Goal: Task Accomplishment & Management: Use online tool/utility

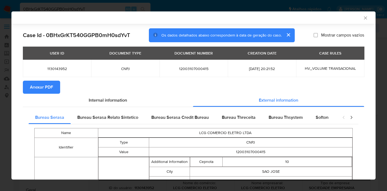
select select "10"
click at [363, 17] on icon "Fechar a janela" at bounding box center [365, 17] width 5 height 5
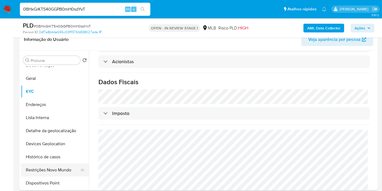
scroll to position [30, 0]
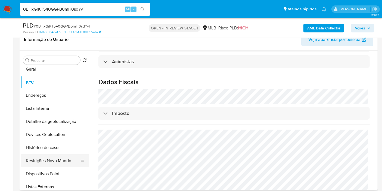
click at [57, 164] on button "Restrições Novo Mundo" at bounding box center [53, 160] width 64 height 13
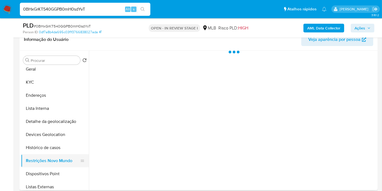
scroll to position [0, 0]
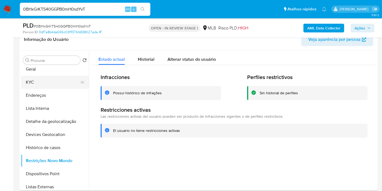
click at [34, 83] on button "KYC" at bounding box center [53, 82] width 64 height 13
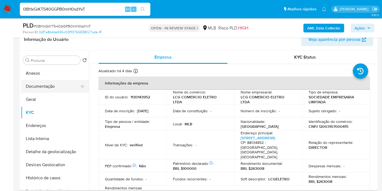
click at [56, 84] on button "Documentação" at bounding box center [53, 86] width 64 height 13
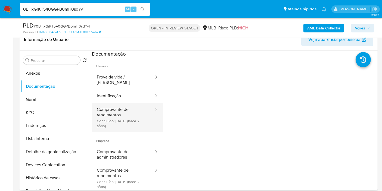
click at [120, 111] on button "Comprovante de rendimentos Concluído: 20/06/2023 (hace 2 años)" at bounding box center [123, 117] width 63 height 29
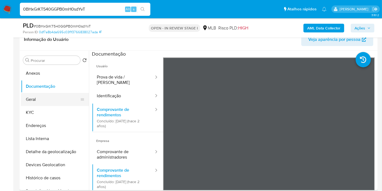
click at [40, 94] on button "Geral" at bounding box center [53, 99] width 64 height 13
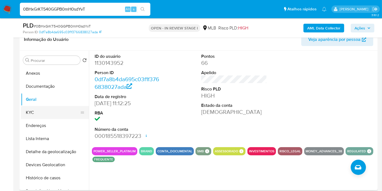
click at [48, 114] on button "KYC" at bounding box center [53, 112] width 64 height 13
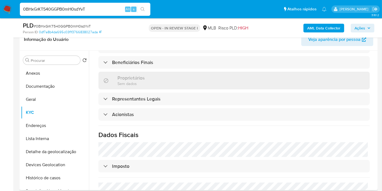
scroll to position [314, 0]
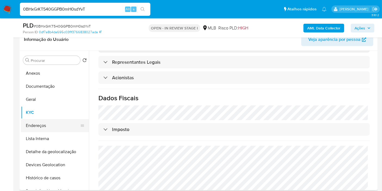
click at [50, 128] on button "Endereços" at bounding box center [53, 125] width 64 height 13
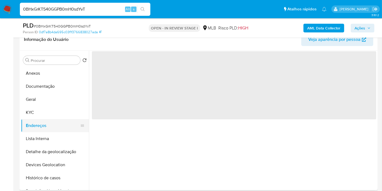
scroll to position [0, 0]
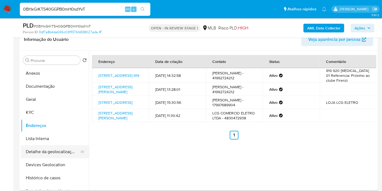
drag, startPoint x: 55, startPoint y: 155, endPoint x: 55, endPoint y: 146, distance: 8.7
click at [55, 155] on button "Detalhe da geolocalização" at bounding box center [53, 151] width 64 height 13
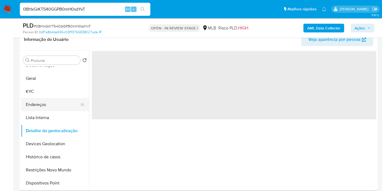
scroll to position [30, 0]
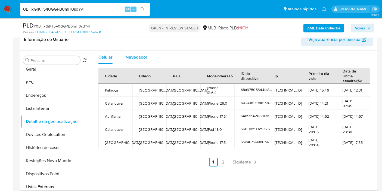
click at [138, 52] on div "Navegador" at bounding box center [137, 57] width 22 height 13
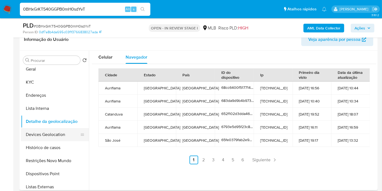
click at [56, 135] on button "Devices Geolocation" at bounding box center [53, 134] width 64 height 13
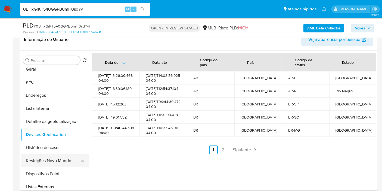
click at [55, 160] on button "Restrições Novo Mundo" at bounding box center [53, 160] width 64 height 13
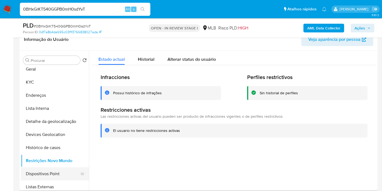
click at [48, 174] on button "Dispositivos Point" at bounding box center [53, 173] width 64 height 13
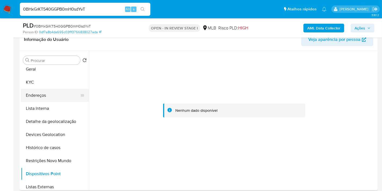
click at [58, 94] on button "Endereços" at bounding box center [53, 95] width 64 height 13
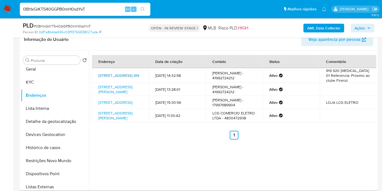
click at [119, 78] on link "Avenida Do Comércio 919, Palhoça, Santa Catarina, 88134852, Brasil 919" at bounding box center [118, 75] width 41 height 5
click at [54, 84] on button "KYC" at bounding box center [53, 82] width 64 height 13
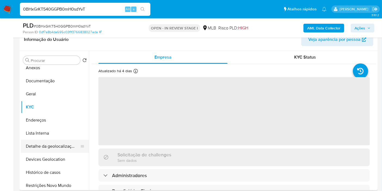
scroll to position [0, 0]
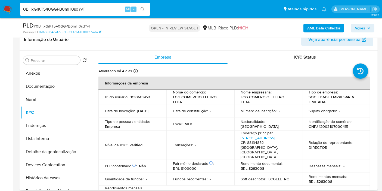
click at [330, 127] on p "CNPJ 12003107000415" at bounding box center [329, 126] width 40 height 5
copy p "12003107000415"
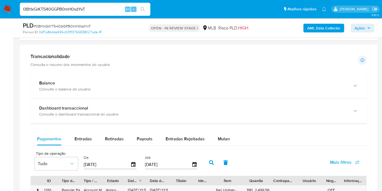
scroll to position [393, 0]
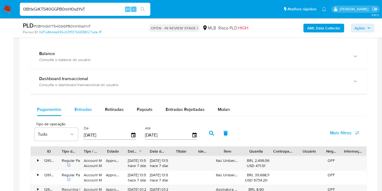
click at [79, 103] on div "Entradas" at bounding box center [83, 109] width 17 height 13
select select "10"
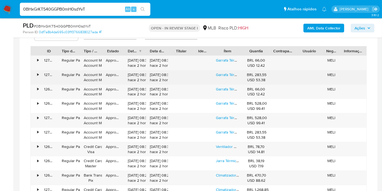
scroll to position [484, 0]
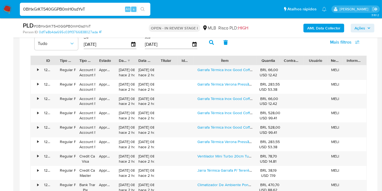
drag, startPoint x: 244, startPoint y: 59, endPoint x: 276, endPoint y: 59, distance: 32.1
click at [276, 59] on div "ID Tipo de operação Tipo / Método Estado Data de criação Data de aprovação Titu…" at bounding box center [199, 60] width 336 height 9
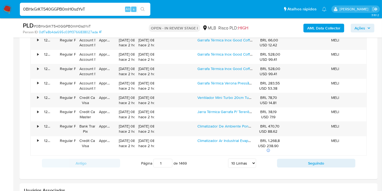
scroll to position [544, 0]
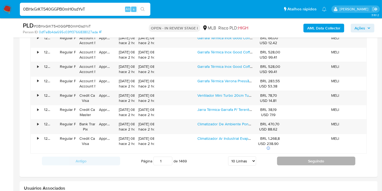
click at [309, 157] on button "Seguindo" at bounding box center [316, 160] width 78 height 9
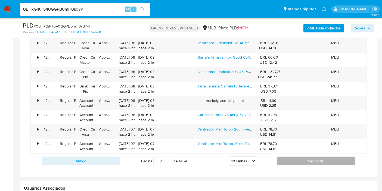
click at [309, 157] on button "Seguindo" at bounding box center [316, 160] width 78 height 9
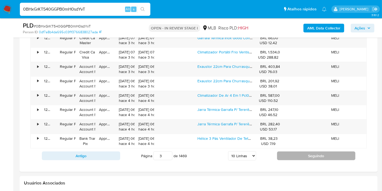
click at [307, 157] on button "Seguindo" at bounding box center [316, 155] width 78 height 9
type input "4"
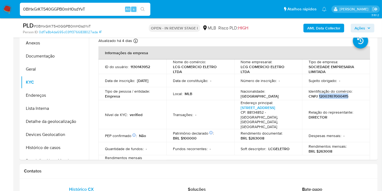
scroll to position [91, 0]
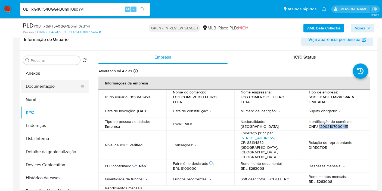
click at [49, 87] on button "Documentação" at bounding box center [53, 86] width 64 height 13
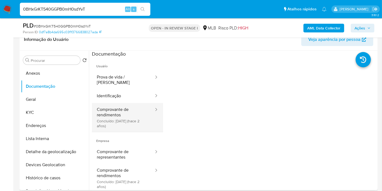
click at [124, 107] on button "Comprovante de rendimentos Concluído: 20/06/2023 (hace 2 años)" at bounding box center [123, 117] width 63 height 29
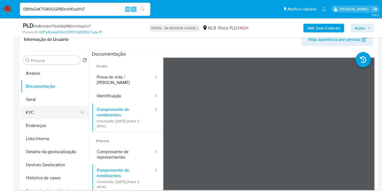
click at [61, 106] on button "KYC" at bounding box center [53, 112] width 64 height 13
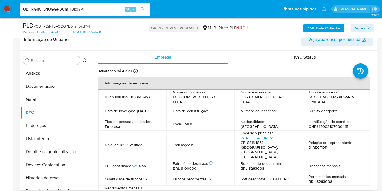
click at [139, 96] on p "1130143952" at bounding box center [141, 96] width 20 height 5
copy p "1130143952"
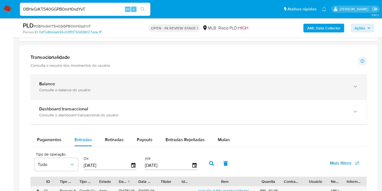
click at [191, 84] on div "Balance" at bounding box center [193, 83] width 308 height 5
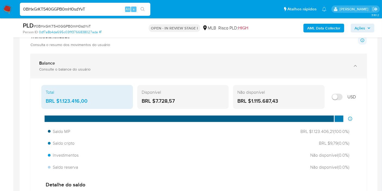
scroll to position [393, 0]
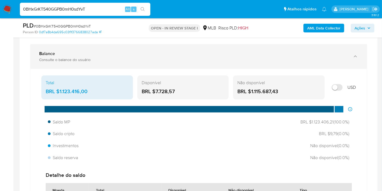
click at [197, 47] on div "Balance Consulte o balance do usuário" at bounding box center [198, 56] width 337 height 25
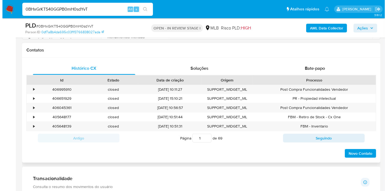
scroll to position [91, 0]
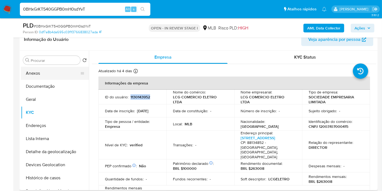
click at [30, 74] on button "Anexos" at bounding box center [53, 73] width 64 height 13
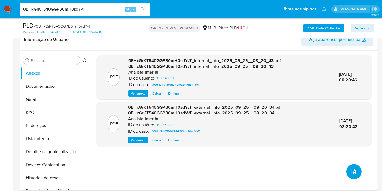
click at [354, 173] on icon "upload-file" at bounding box center [354, 171] width 7 height 7
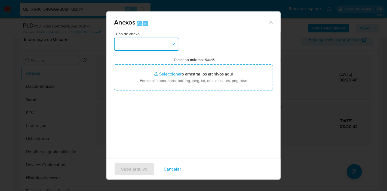
click at [127, 45] on button "button" at bounding box center [146, 44] width 65 height 13
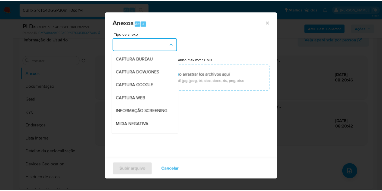
scroll to position [60, 0]
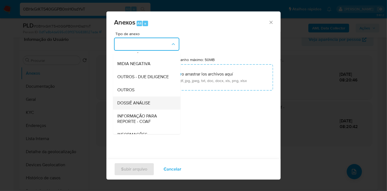
click at [160, 109] on div "DOSSIÊ ANÁLISE" at bounding box center [145, 102] width 56 height 13
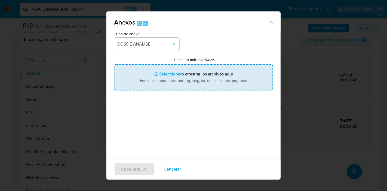
click at [194, 73] on input "Tamanho máximo: 50MB Seleccionar archivos" at bounding box center [193, 77] width 159 height 26
type input "C:\fakepath\SAR - XXX - CNPJ 12003107000415 - LCG COMERCIO ELETRO LTDA.pdf"
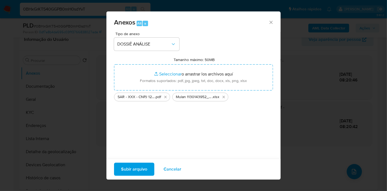
click at [146, 166] on span "Subir arquivo" at bounding box center [134, 169] width 26 height 12
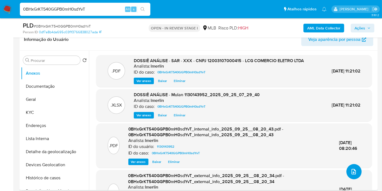
scroll to position [0, 0]
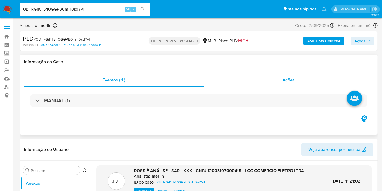
click at [283, 83] on span "Ações" at bounding box center [289, 80] width 12 height 6
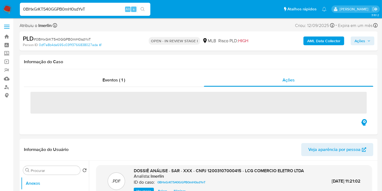
click at [364, 41] on span "Ações" at bounding box center [360, 40] width 11 height 9
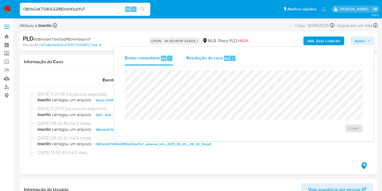
click at [215, 60] on span "Resolução do caso" at bounding box center [204, 58] width 37 height 6
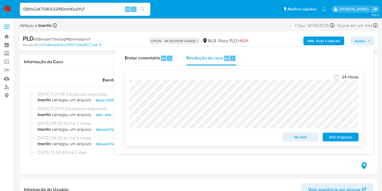
click at [335, 139] on span "ROI Proposal" at bounding box center [341, 137] width 28 height 8
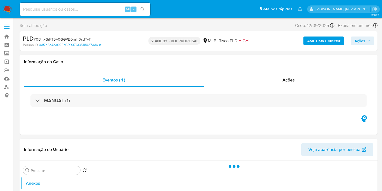
select select "10"
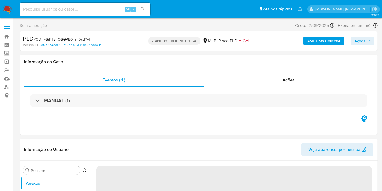
click at [84, 8] on input at bounding box center [85, 9] width 131 height 7
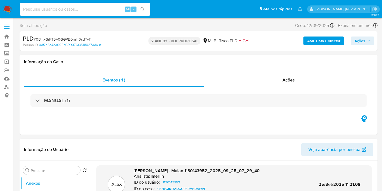
paste input "l3JeHmQj7vY8m6vtdMf6KMkT"
type input "l3JeHmQj7vY8m6vtdMf6KMkT"
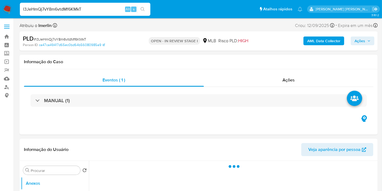
select select "10"
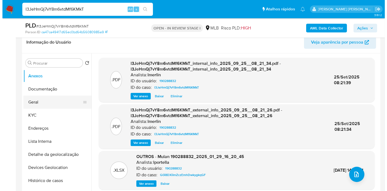
scroll to position [91, 0]
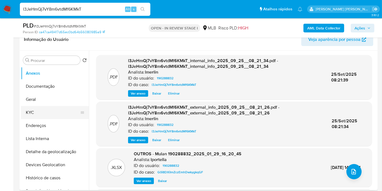
click at [45, 112] on button "KYC" at bounding box center [53, 112] width 64 height 13
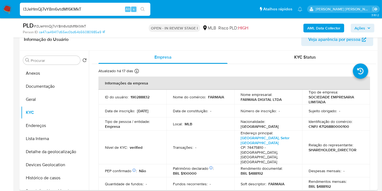
click at [337, 124] on p "CNPJ 47126880000100" at bounding box center [329, 126] width 41 height 5
copy p "47126880000100"
click at [59, 171] on button "Histórico de casos" at bounding box center [53, 177] width 64 height 13
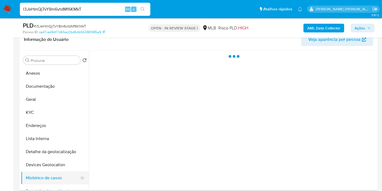
click at [60, 174] on button "Histórico de casos" at bounding box center [53, 177] width 64 height 13
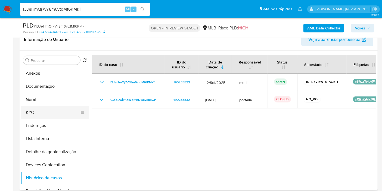
click at [47, 108] on button "KYC" at bounding box center [53, 112] width 64 height 13
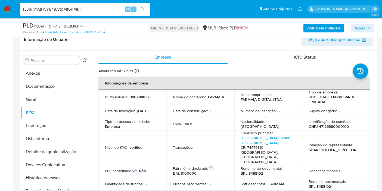
click at [320, 28] on b "AML Data Collector" at bounding box center [323, 28] width 33 height 9
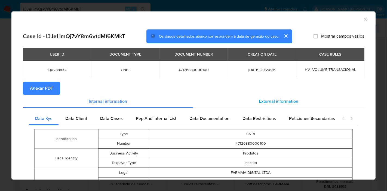
click at [259, 101] on span "External information" at bounding box center [278, 101] width 39 height 6
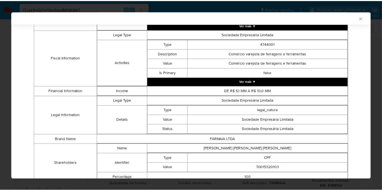
scroll to position [245, 0]
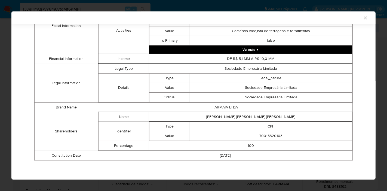
click at [255, 118] on td "FERNANDA NIKOLE MORAES DE FARIAS" at bounding box center [250, 117] width 203 height 10
copy td "FERNANDA NIKOLE MORAES DE FARIAS"
click at [268, 137] on td "70015320103" at bounding box center [271, 136] width 162 height 10
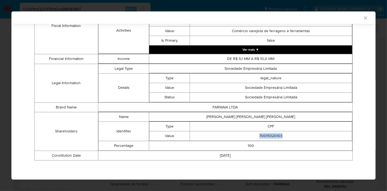
click at [268, 137] on td "70015320103" at bounding box center [271, 136] width 162 height 10
copy td "70015320103"
click at [363, 19] on icon "Fechar a janela" at bounding box center [365, 17] width 5 height 5
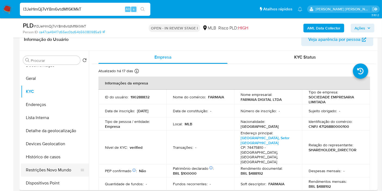
scroll to position [30, 0]
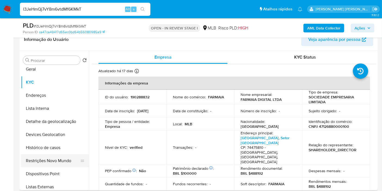
click at [59, 165] on button "Restrições Novo Mundo" at bounding box center [53, 160] width 64 height 13
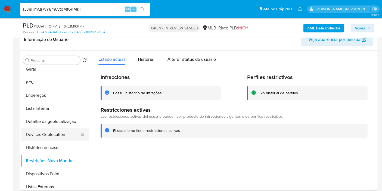
scroll to position [0, 0]
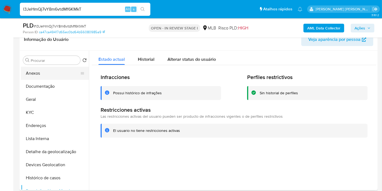
click at [63, 77] on button "Anexos" at bounding box center [53, 73] width 64 height 13
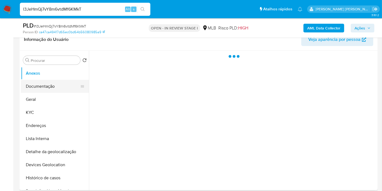
click at [62, 82] on button "Documentação" at bounding box center [53, 86] width 64 height 13
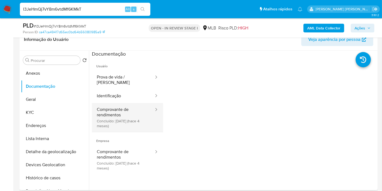
click at [126, 110] on button "Comprovante de rendimentos Concluído: 08/06/2025 (hace 4 meses)" at bounding box center [123, 117] width 63 height 29
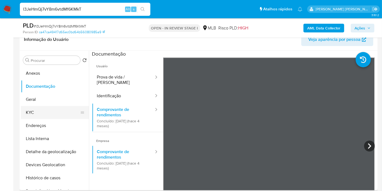
click at [49, 106] on button "KYC" at bounding box center [53, 112] width 64 height 13
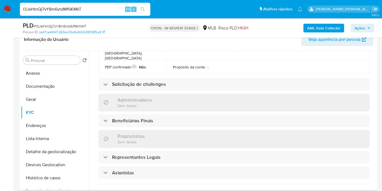
scroll to position [302, 0]
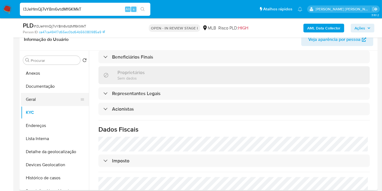
click at [41, 97] on button "Geral" at bounding box center [53, 99] width 64 height 13
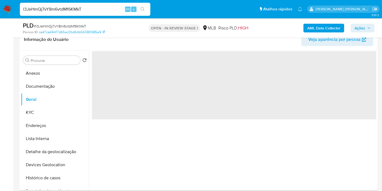
scroll to position [0, 0]
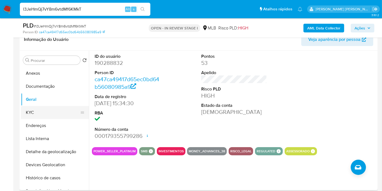
click at [46, 110] on button "KYC" at bounding box center [53, 112] width 64 height 13
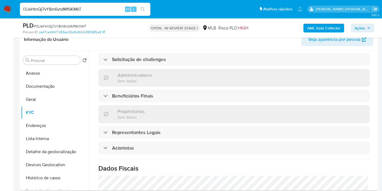
scroll to position [335, 0]
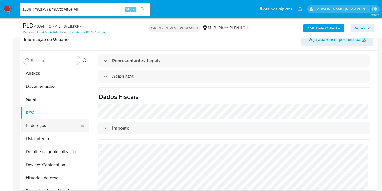
click at [34, 130] on button "Endereços" at bounding box center [53, 125] width 64 height 13
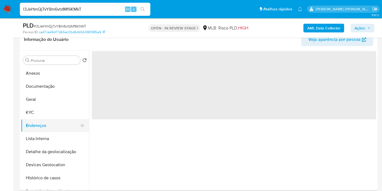
scroll to position [0, 0]
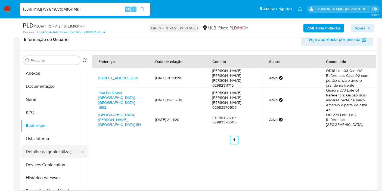
click at [38, 156] on button "Detalhe da geolocalização" at bounding box center [53, 151] width 64 height 13
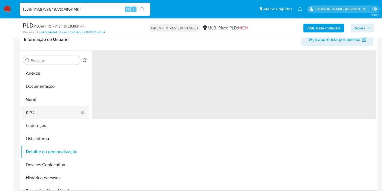
scroll to position [30, 0]
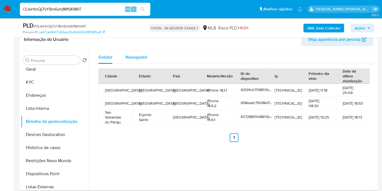
click at [137, 54] on span "Navegador" at bounding box center [137, 57] width 22 height 6
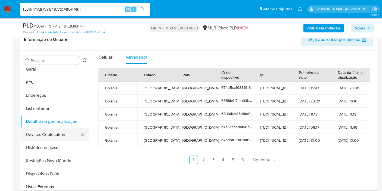
click at [65, 133] on button "Devices Geolocation" at bounding box center [53, 134] width 64 height 13
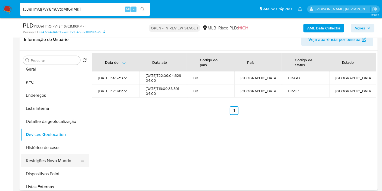
click at [42, 161] on button "Restrições Novo Mundo" at bounding box center [53, 160] width 64 height 13
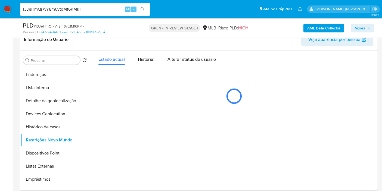
scroll to position [60, 0]
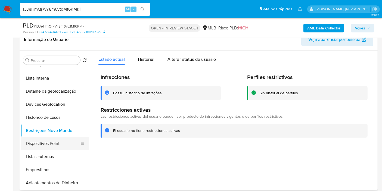
click at [47, 148] on button "Dispositivos Point" at bounding box center [53, 143] width 64 height 13
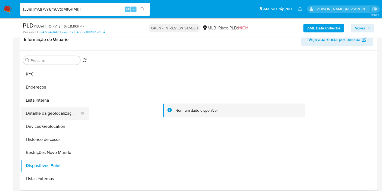
scroll to position [30, 0]
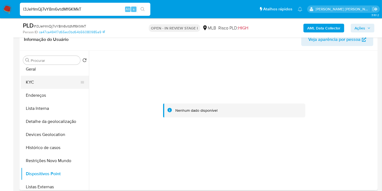
click at [53, 81] on button "KYC" at bounding box center [53, 82] width 64 height 13
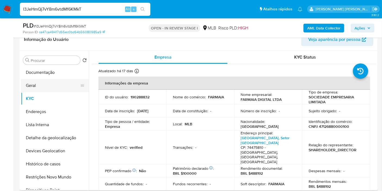
scroll to position [0, 0]
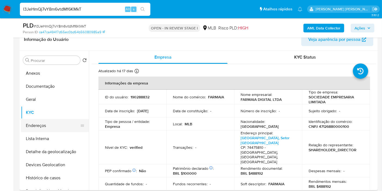
click at [45, 125] on button "Endereços" at bounding box center [53, 125] width 64 height 13
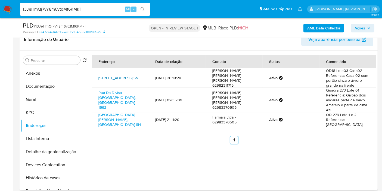
click at [121, 76] on link "Rua Fn 29 Sn, Goiânia, Goiás, 74594043, Brasil SN" at bounding box center [118, 77] width 40 height 5
click at [44, 113] on button "KYC" at bounding box center [53, 112] width 64 height 13
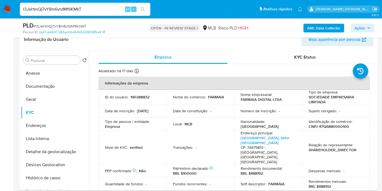
click at [330, 127] on p "CNPJ 47126880000100" at bounding box center [329, 126] width 41 height 5
copy p "47126880000100"
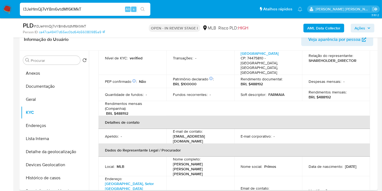
scroll to position [91, 0]
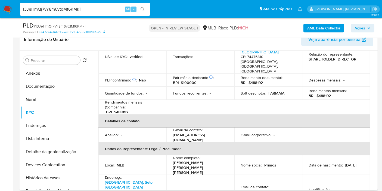
click at [325, 190] on p "CPF 70015320103" at bounding box center [325, 194] width 32 height 5
copy p "70015320103"
click at [59, 174] on button "Histórico de casos" at bounding box center [53, 177] width 64 height 13
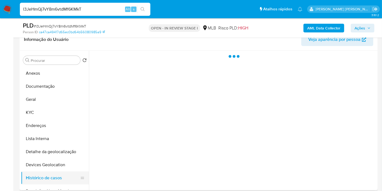
scroll to position [0, 0]
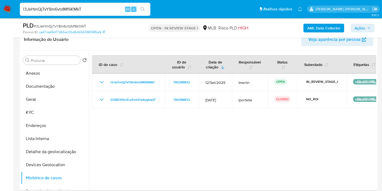
click at [104, 96] on icon "Mostrar/Ocultar" at bounding box center [101, 99] width 7 height 7
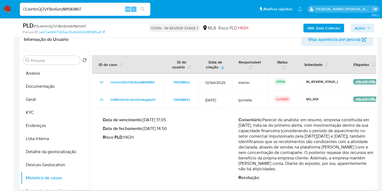
drag, startPoint x: 327, startPoint y: 120, endPoint x: 329, endPoint y: 153, distance: 33.5
click at [329, 153] on p "Comentário : Parecer do analista: em resumo, empresa constituída em 12/07/2022,…" at bounding box center [307, 144] width 136 height 54
click at [54, 111] on button "KYC" at bounding box center [53, 112] width 64 height 13
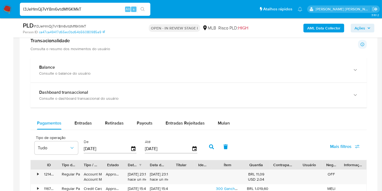
scroll to position [423, 0]
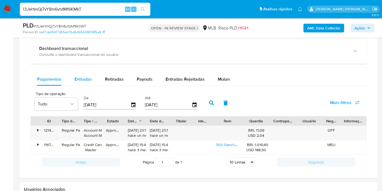
click at [78, 79] on span "Entradas" at bounding box center [83, 79] width 17 height 6
select select "10"
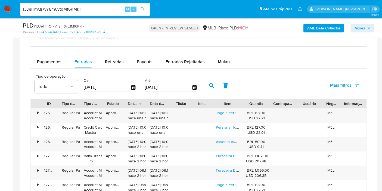
scroll to position [453, 0]
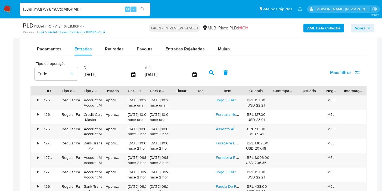
drag, startPoint x: 249, startPoint y: 88, endPoint x: 278, endPoint y: 87, distance: 28.8
click at [278, 87] on div "ID Tipo de operação Tipo / Método Estado Data de criação Data de aprovação Titu…" at bounding box center [199, 90] width 336 height 9
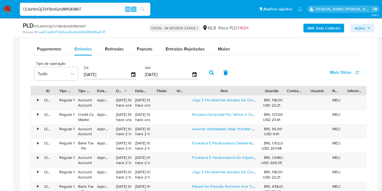
drag, startPoint x: 244, startPoint y: 90, endPoint x: 285, endPoint y: 86, distance: 41.5
click at [285, 86] on div "ID Tipo de operação Tipo / Método Estado Data de criação Data de aprovação Titu…" at bounding box center [199, 90] width 336 height 9
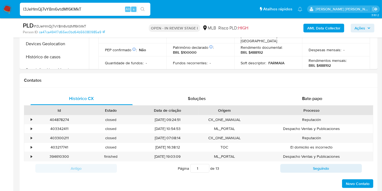
scroll to position [60, 0]
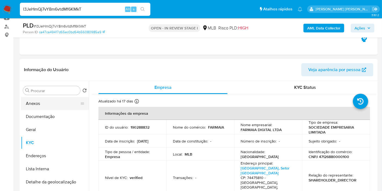
click at [39, 103] on button "Anexos" at bounding box center [53, 103] width 64 height 13
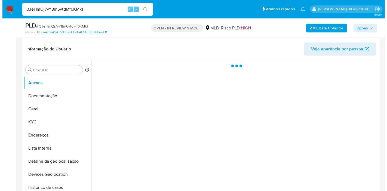
scroll to position [91, 0]
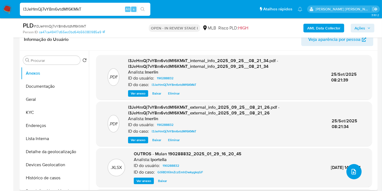
click at [351, 173] on icon "upload-file" at bounding box center [354, 171] width 7 height 7
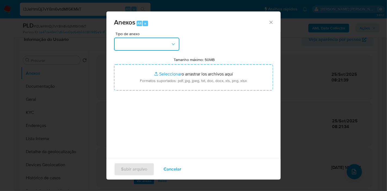
drag, startPoint x: 167, startPoint y: 47, endPoint x: 165, endPoint y: 50, distance: 3.8
click at [167, 47] on button "button" at bounding box center [146, 44] width 65 height 13
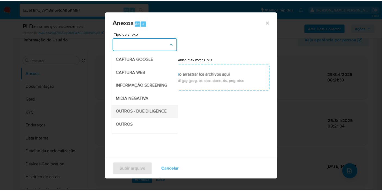
scroll to position [60, 0]
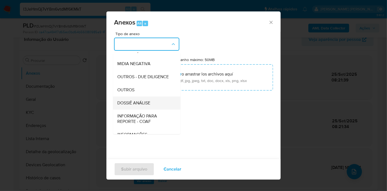
click at [153, 109] on div "DOSSIÊ ANÁLISE" at bounding box center [145, 102] width 56 height 13
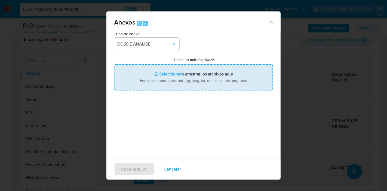
click at [182, 84] on input "Tamanho máximo: 50MB Seleccionar archivos" at bounding box center [193, 77] width 159 height 26
type input "C:\fakepath\SAR - XXX - CNPJ 47126880000100 - FARMAIA DIGITAL LTDA.pdf"
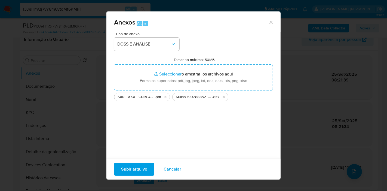
click at [138, 173] on span "Subir arquivo" at bounding box center [134, 169] width 26 height 12
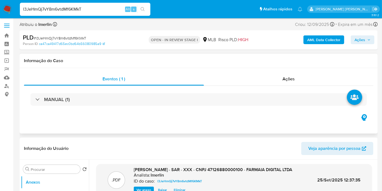
scroll to position [0, 0]
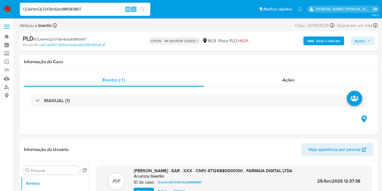
drag, startPoint x: 308, startPoint y: 79, endPoint x: 343, endPoint y: 49, distance: 45.7
click at [308, 79] on div "Ações" at bounding box center [289, 79] width 170 height 13
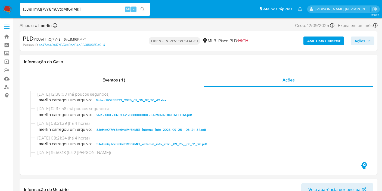
click at [356, 42] on span "Ações" at bounding box center [360, 40] width 11 height 9
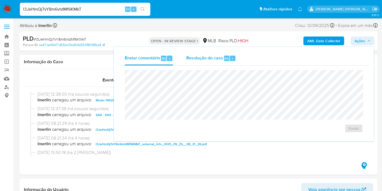
click at [214, 58] on span "Resolução do caso" at bounding box center [204, 58] width 37 height 6
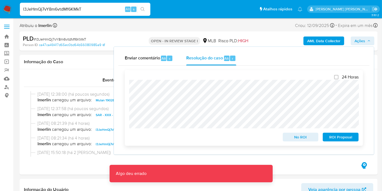
click at [338, 138] on span "ROI Proposal" at bounding box center [341, 137] width 28 height 8
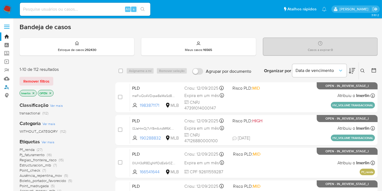
drag, startPoint x: 10, startPoint y: 88, endPoint x: 16, endPoint y: 84, distance: 7.1
click at [10, 88] on link "Localizador de pessoas" at bounding box center [32, 87] width 65 height 8
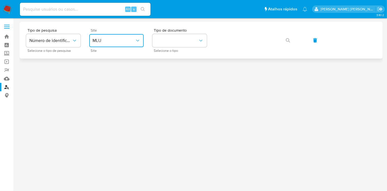
click at [116, 44] on button "MLU" at bounding box center [116, 40] width 54 height 13
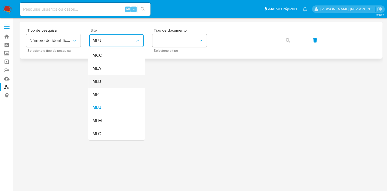
click at [115, 79] on div "MLB" at bounding box center [115, 81] width 45 height 13
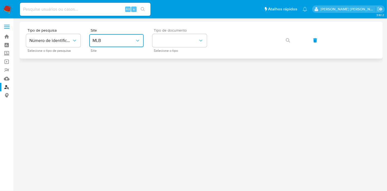
click at [182, 47] on button "identificationType" at bounding box center [179, 40] width 54 height 13
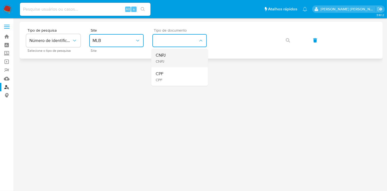
click at [182, 57] on div "CNPJ CNPJ" at bounding box center [178, 58] width 45 height 19
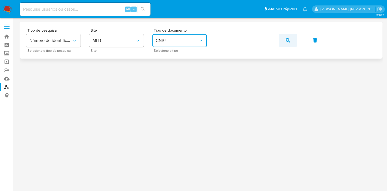
click at [283, 39] on button "button" at bounding box center [288, 40] width 19 height 13
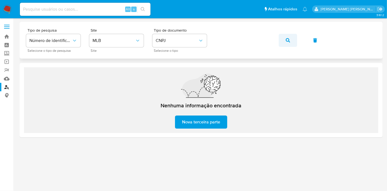
click at [290, 38] on button "button" at bounding box center [288, 40] width 19 height 13
click at [283, 38] on button "button" at bounding box center [288, 40] width 19 height 13
click at [293, 41] on button "button" at bounding box center [288, 40] width 19 height 13
click at [287, 39] on icon "button" at bounding box center [288, 40] width 4 height 4
